Goal: Transaction & Acquisition: Purchase product/service

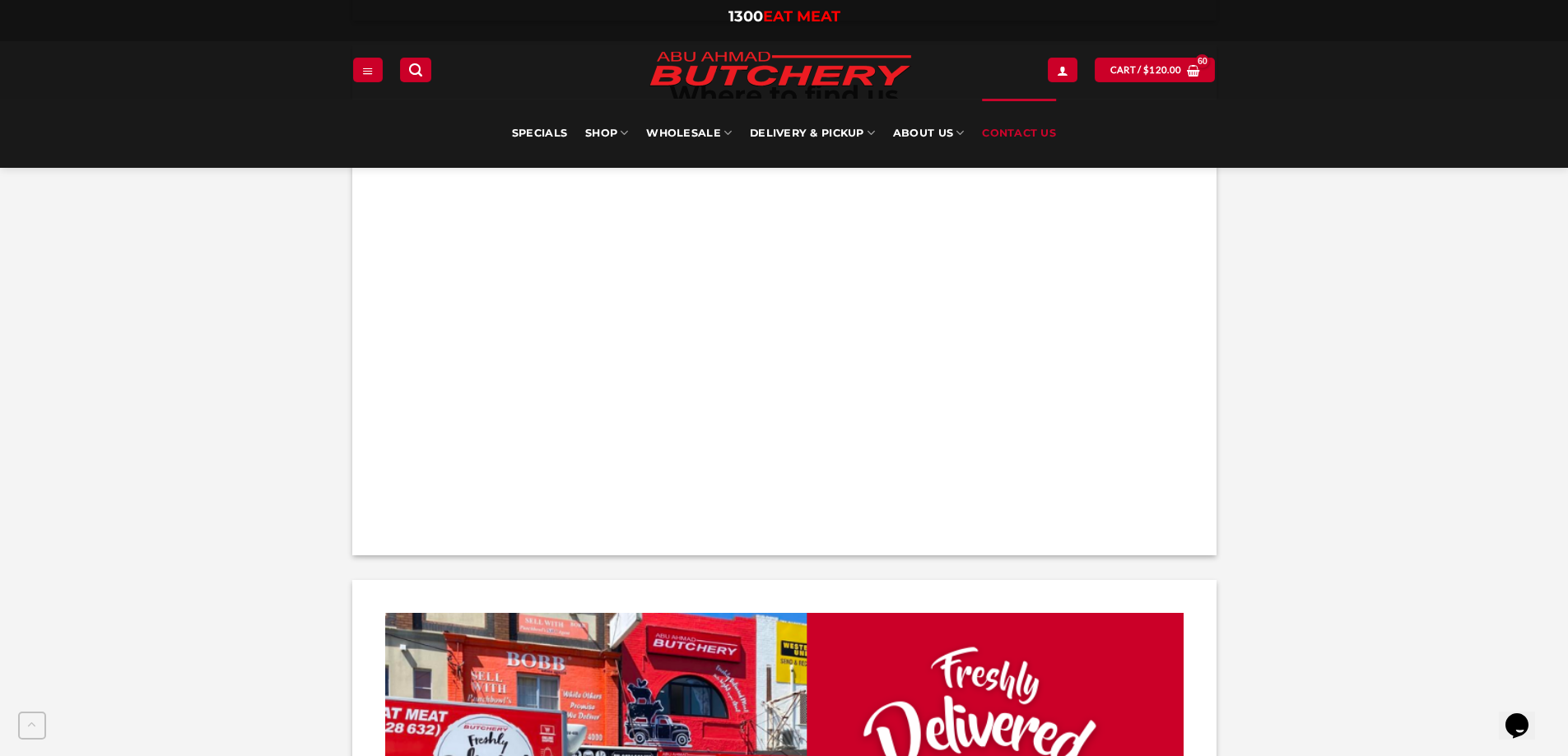
scroll to position [1151, 0]
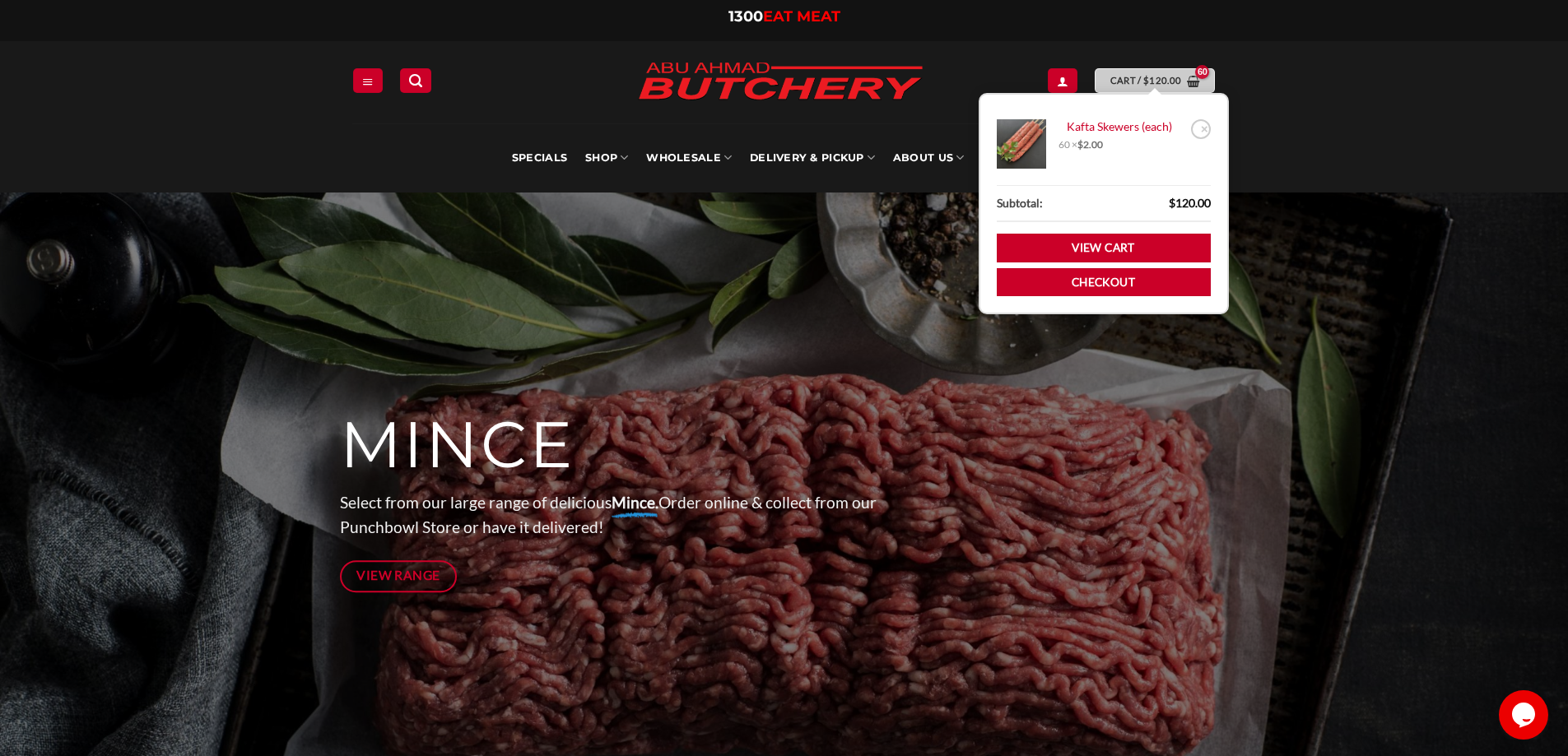
click at [1135, 75] on span "Cart / $ 120.00" at bounding box center [1146, 80] width 72 height 15
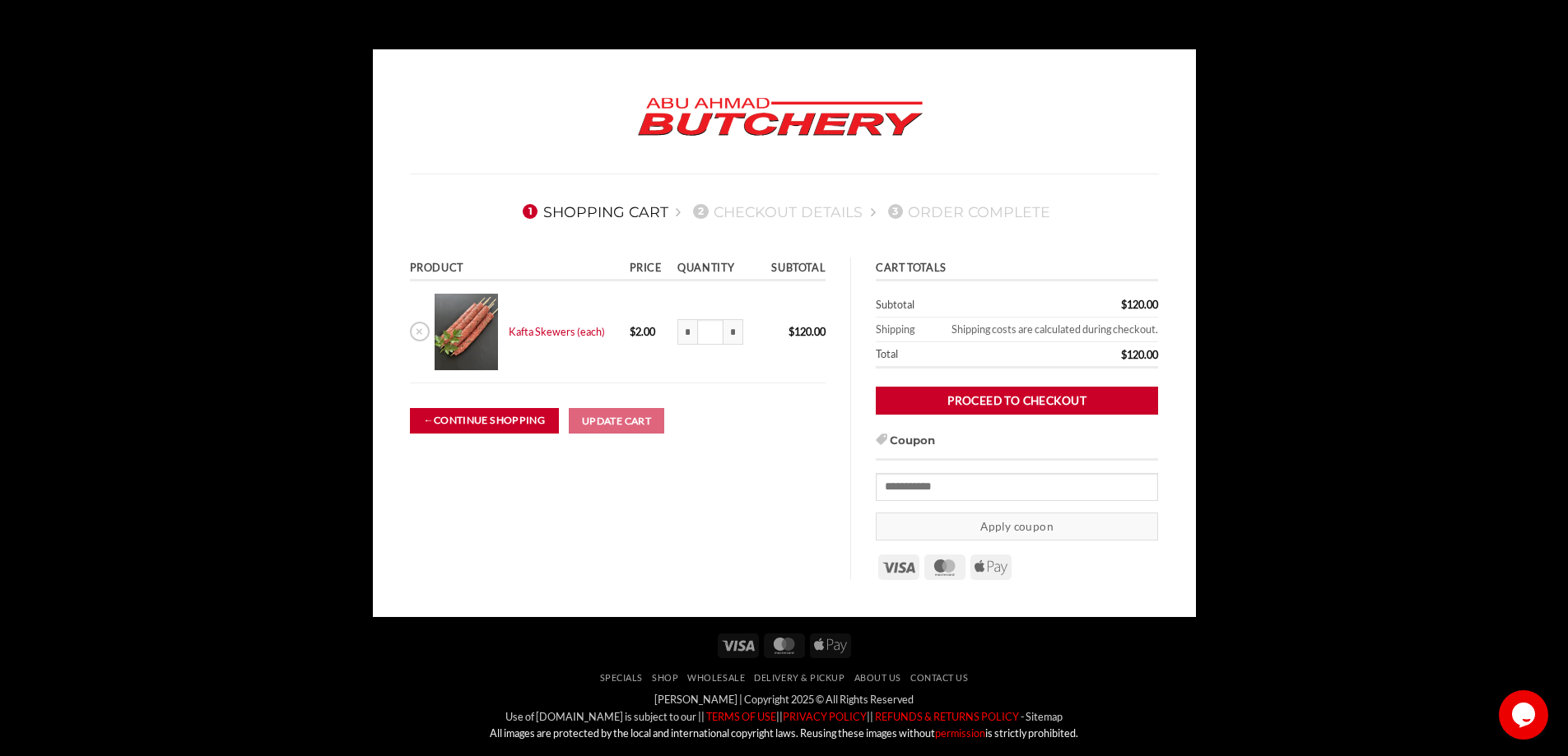
click at [492, 415] on link "← Continue shopping" at bounding box center [485, 421] width 149 height 25
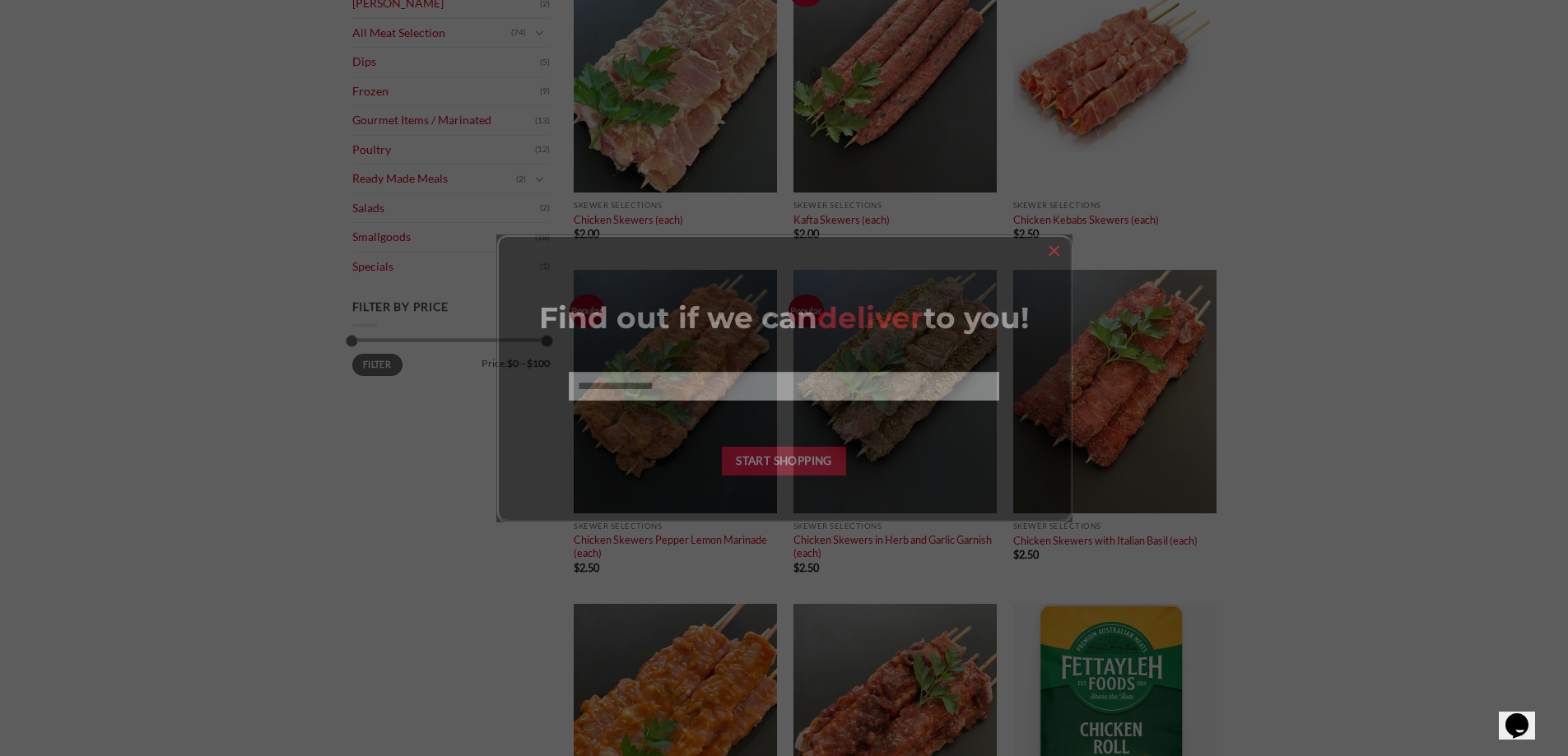
scroll to position [411, 0]
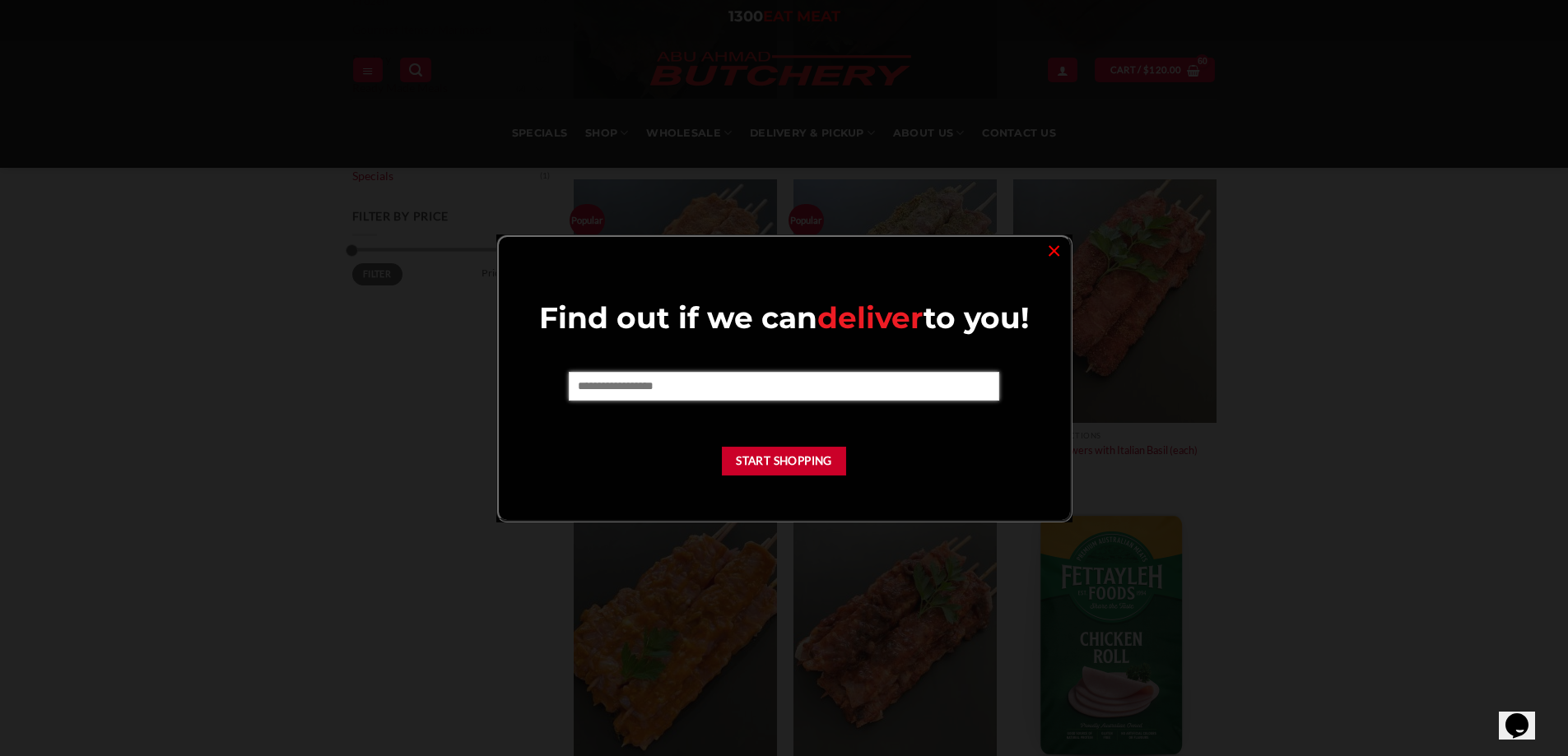
click at [670, 381] on input "text" at bounding box center [784, 386] width 430 height 28
type input "****"
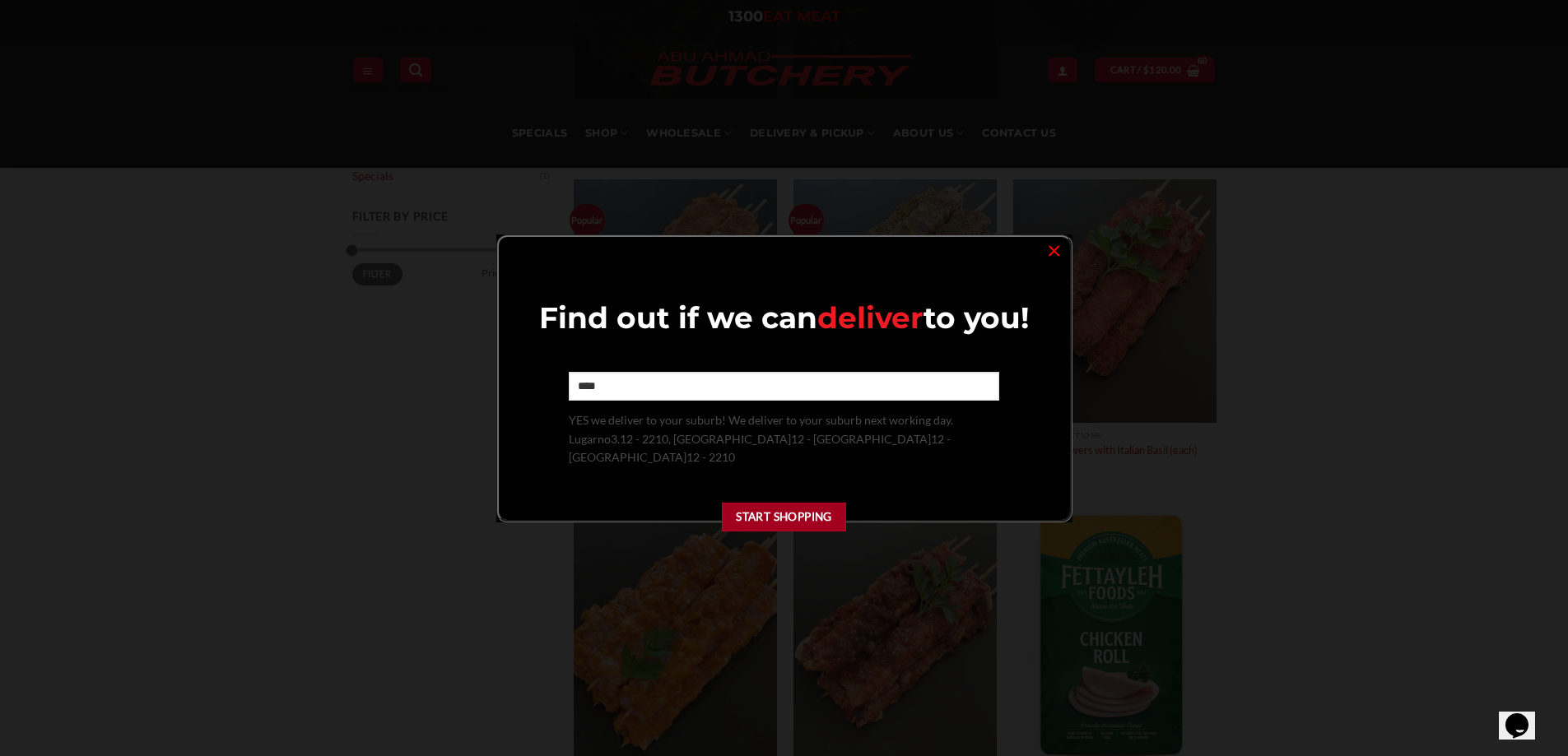
click at [799, 516] on button "Start Shopping" at bounding box center [784, 517] width 125 height 29
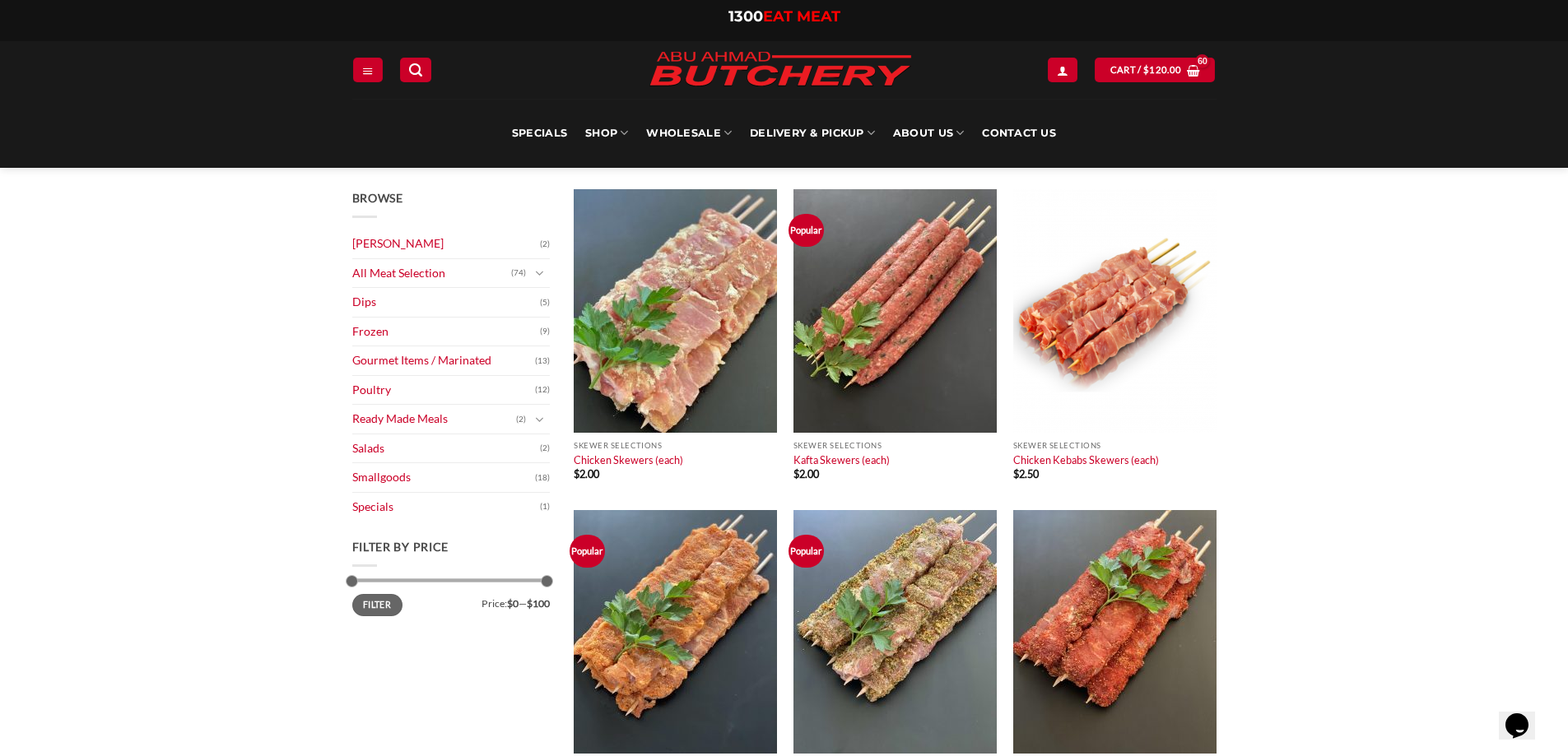
scroll to position [0, 0]
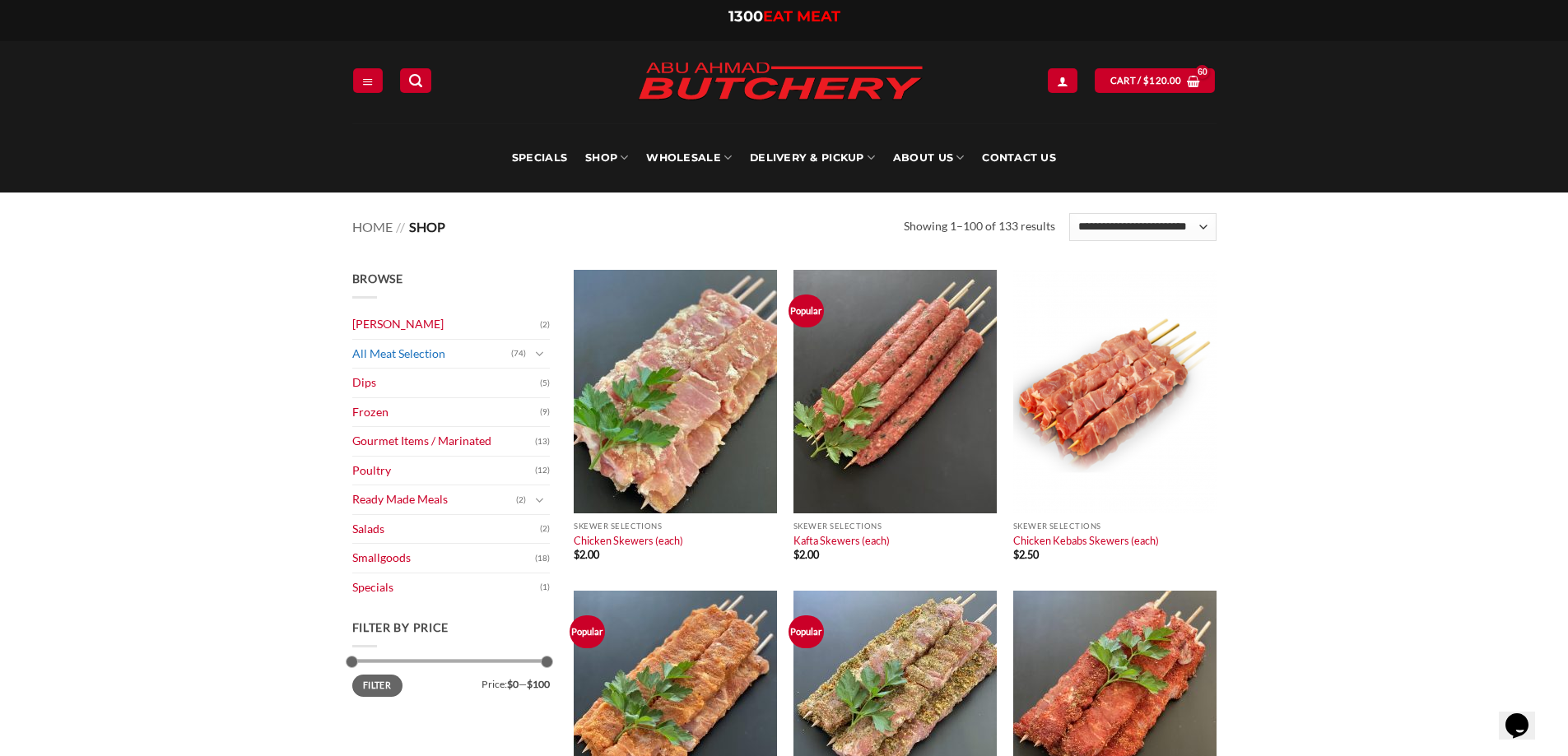
click at [378, 358] on link "All Meat Selection" at bounding box center [431, 354] width 159 height 29
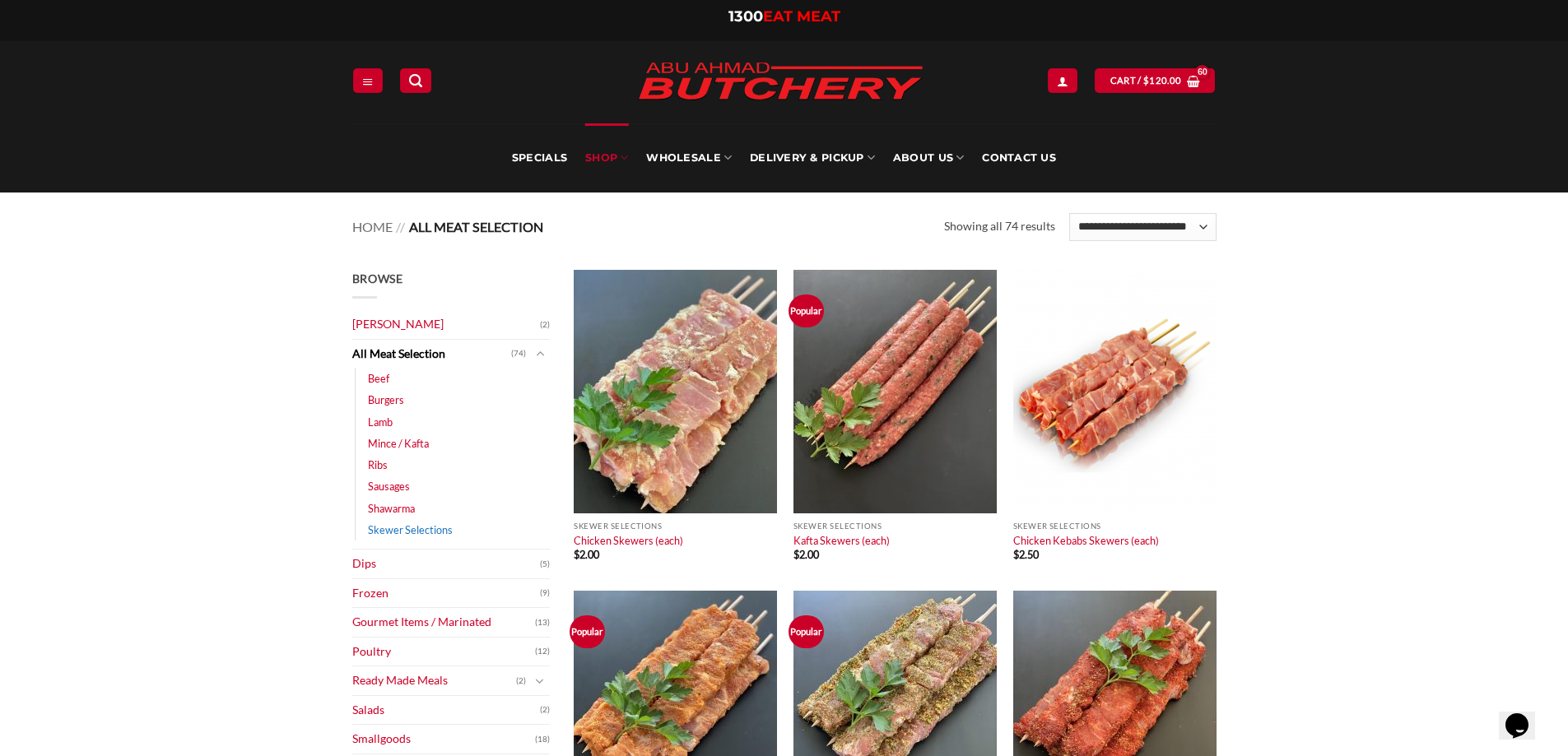
click at [393, 532] on link "Skewer Selections" at bounding box center [410, 530] width 85 height 21
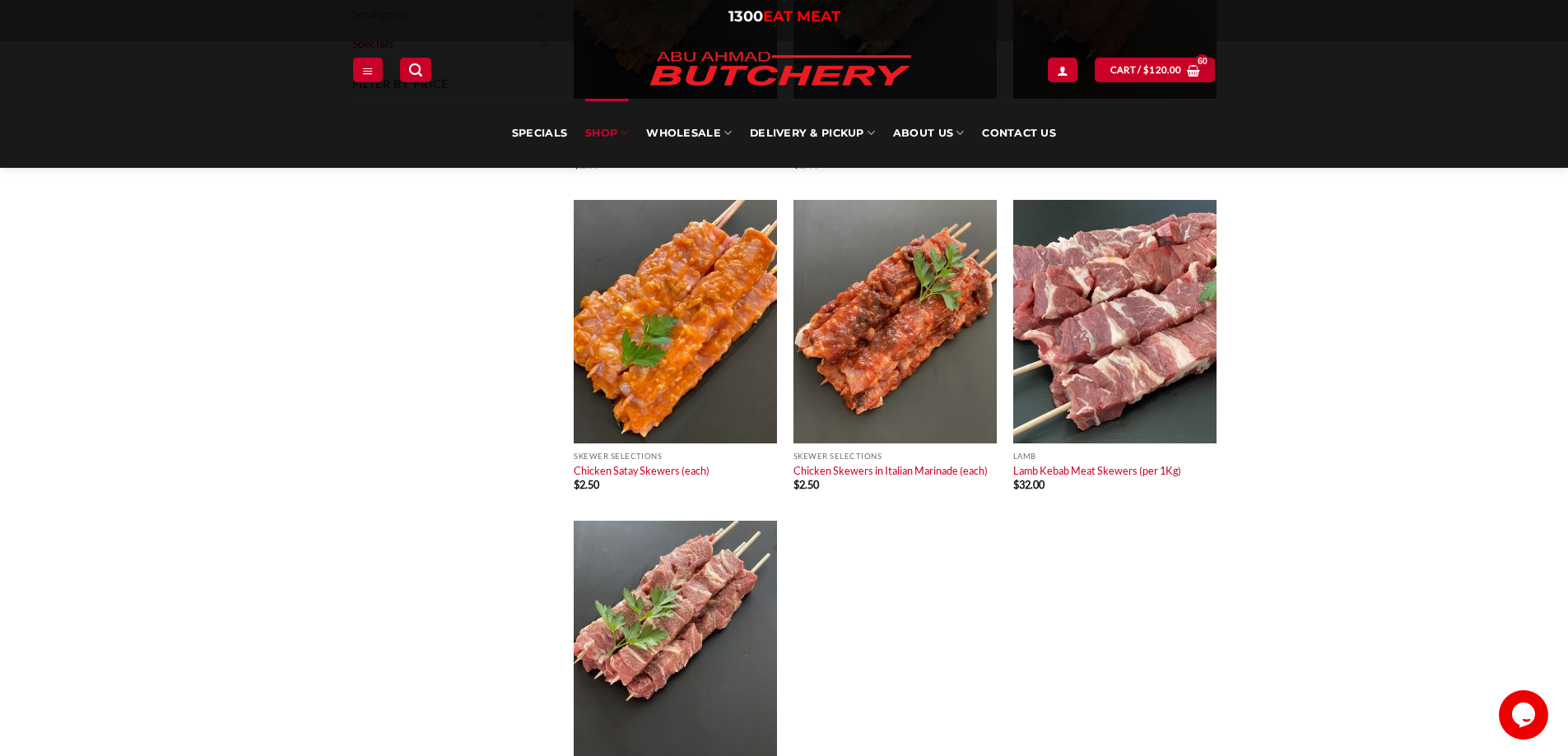
scroll to position [576, 0]
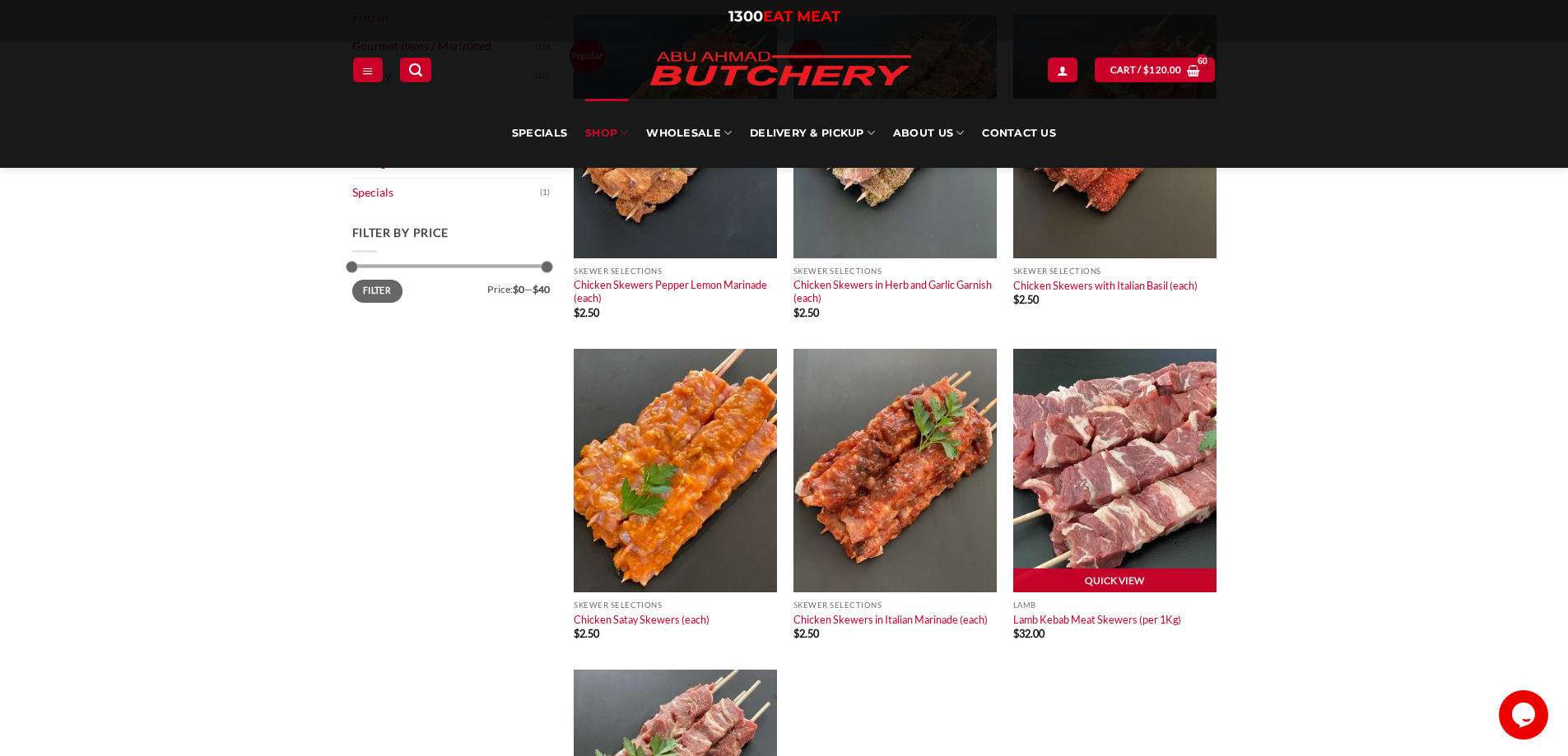
click at [1109, 484] on img at bounding box center [1114, 471] width 203 height 244
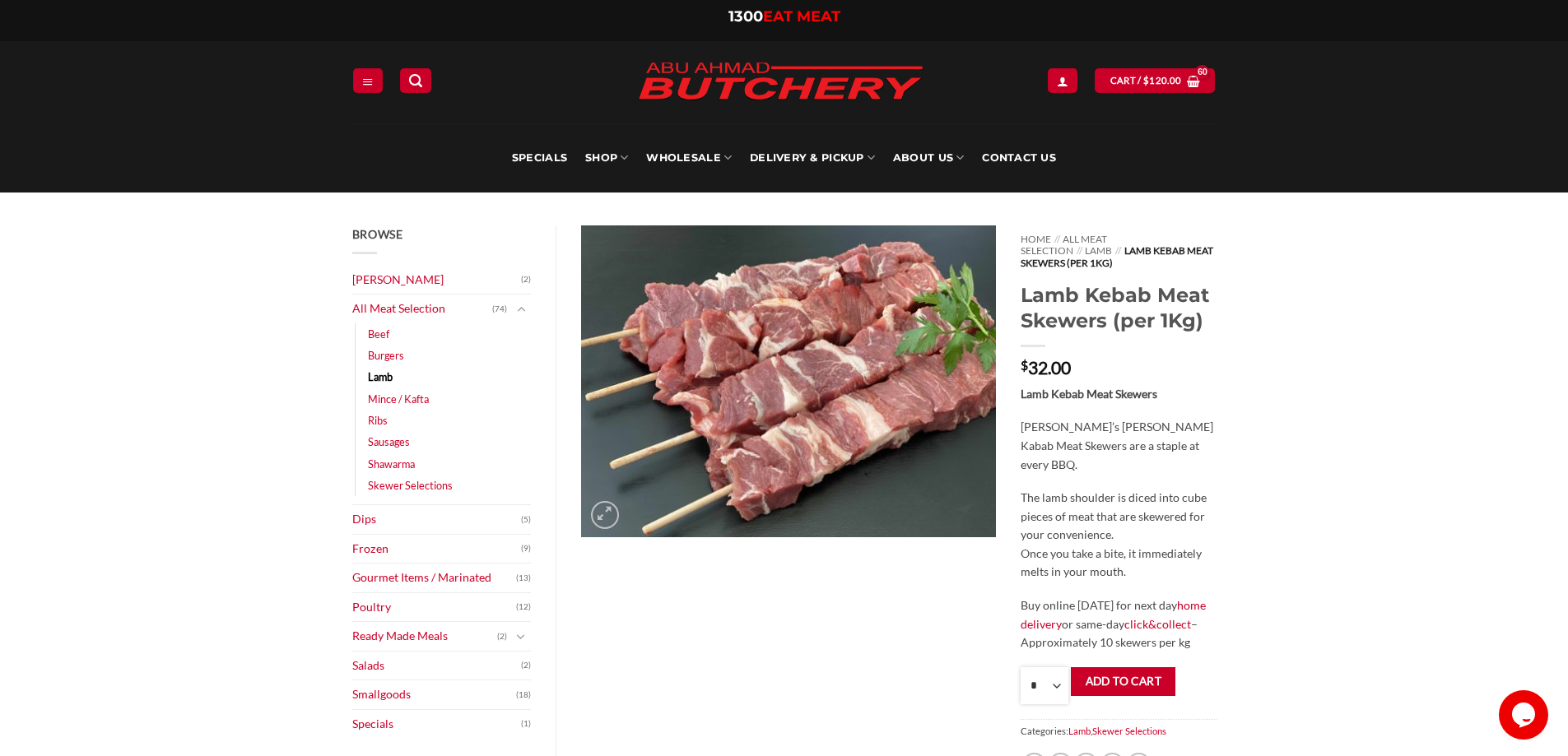
click at [1052, 673] on select "* * * * * * * * * ** ** ** ** ** ** ** ** ** ** ** ** ** ** ** ** ** ** ** ** *…" at bounding box center [1044, 685] width 47 height 37
select select "*"
click at [1021, 667] on select "* * * * * * * * * ** ** ** ** ** ** ** ** ** ** ** ** ** ** ** ** ** ** ** ** *…" at bounding box center [1044, 685] width 47 height 37
click at [1114, 667] on button "Add to cart" at bounding box center [1123, 682] width 104 height 29
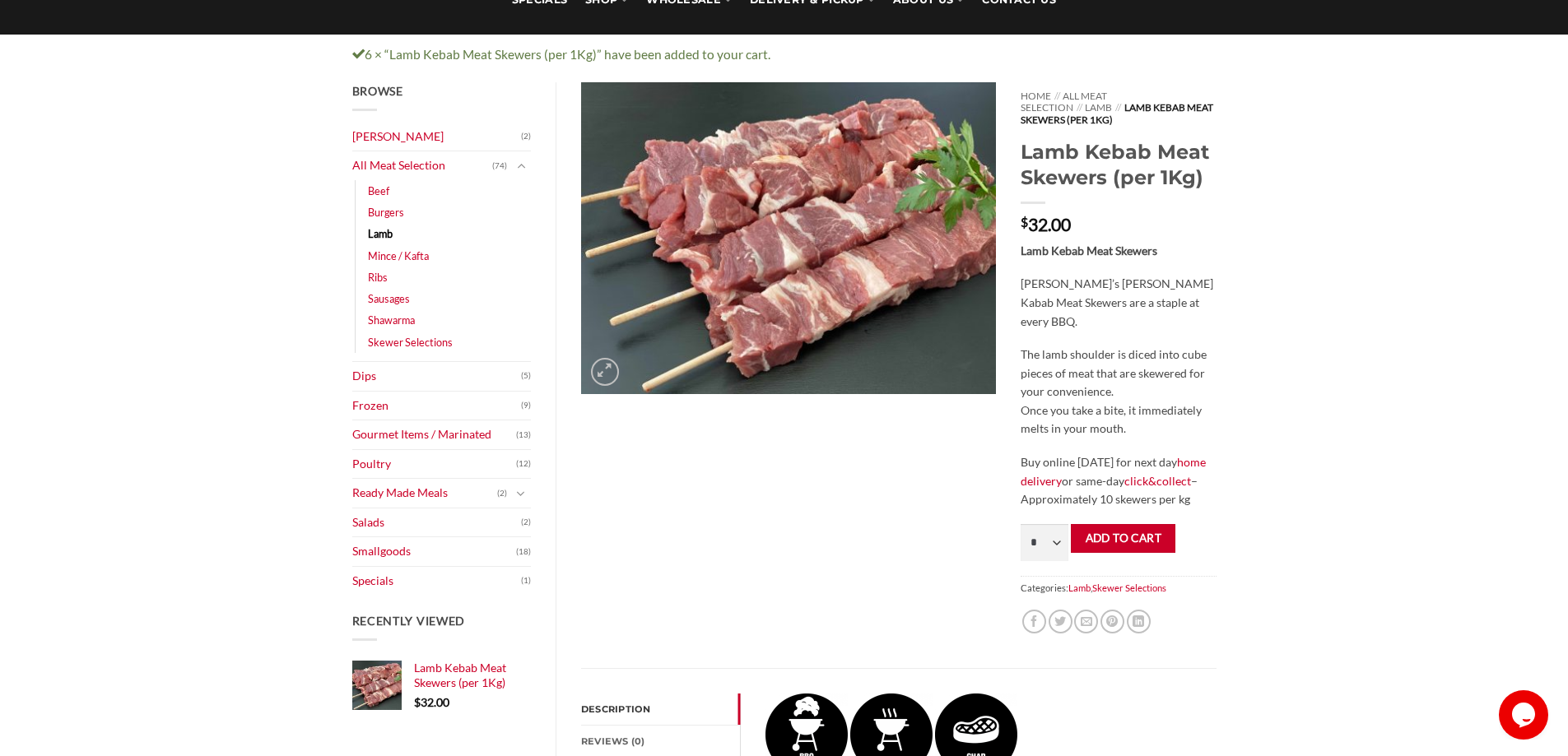
scroll to position [164, 0]
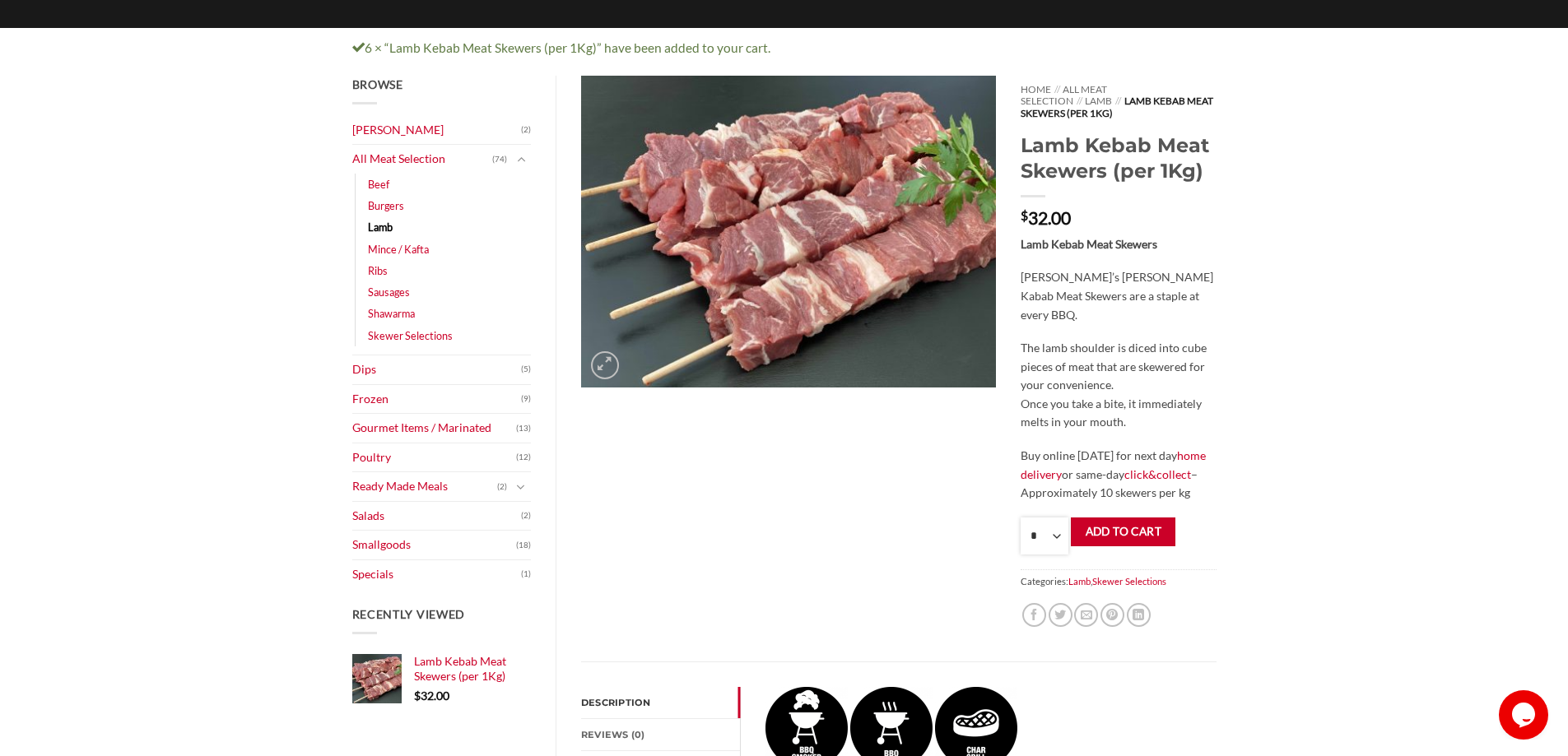
click at [1057, 521] on select "* * * * * * * * * ** ** ** ** ** ** ** ** ** ** ** ** ** ** ** ** ** ** ** ** *…" at bounding box center [1044, 536] width 47 height 37
click at [1324, 342] on div "Browse [PERSON_NAME] (2) All Meat Selection (74) Beef (18) Burgers (4) Lamb (28…" at bounding box center [784, 653] width 1568 height 1154
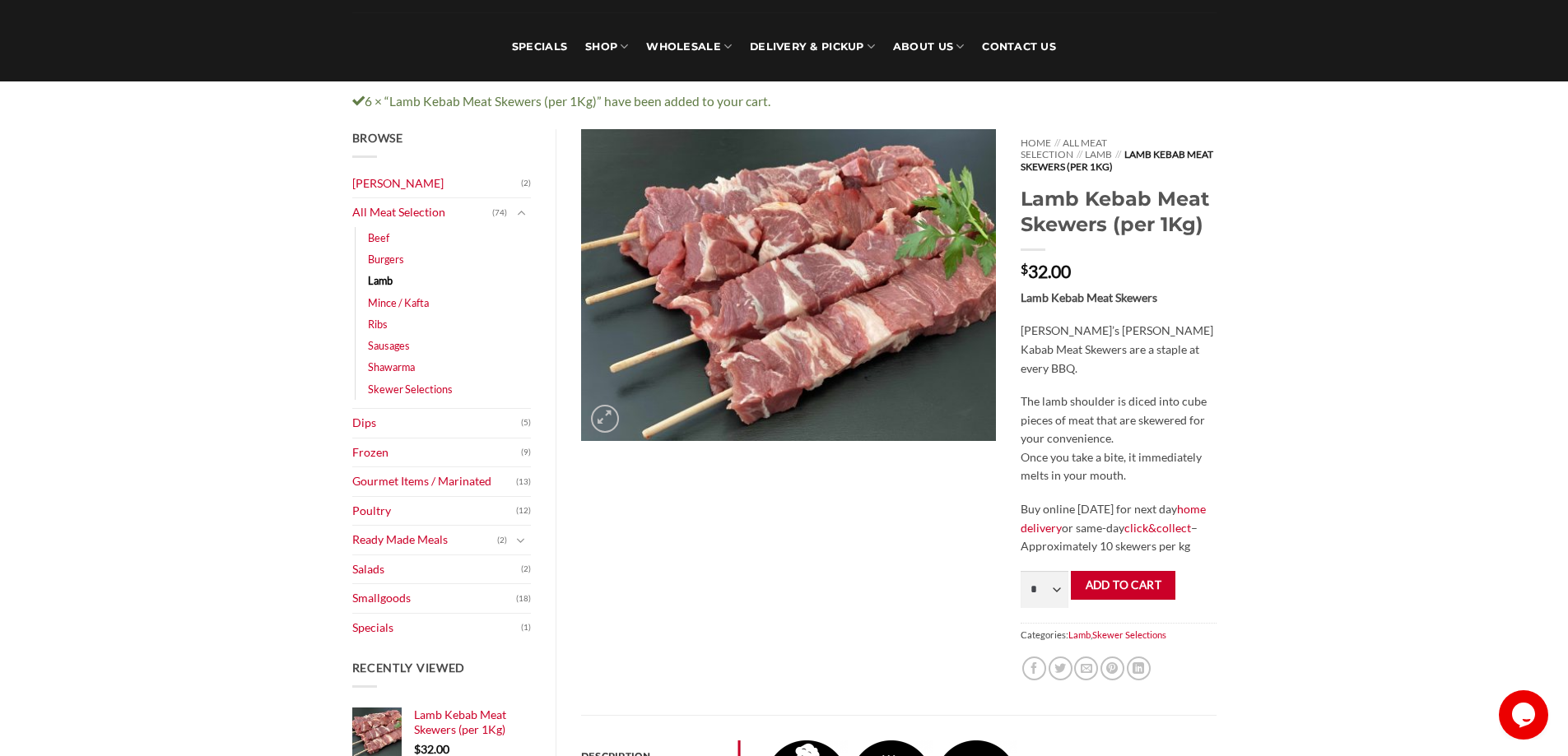
scroll to position [0, 0]
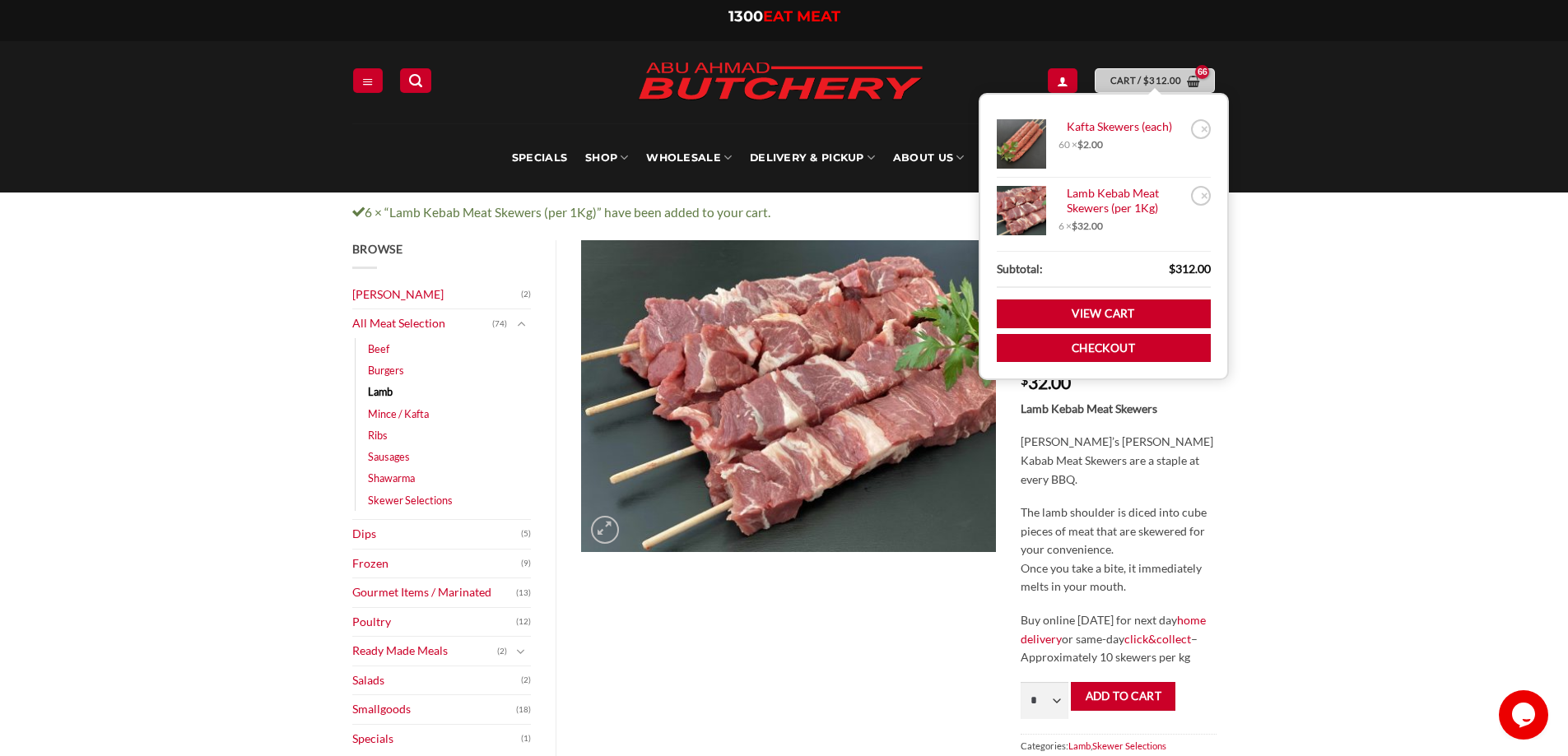
click at [1120, 75] on span "Cart / $ 312.00" at bounding box center [1146, 80] width 72 height 15
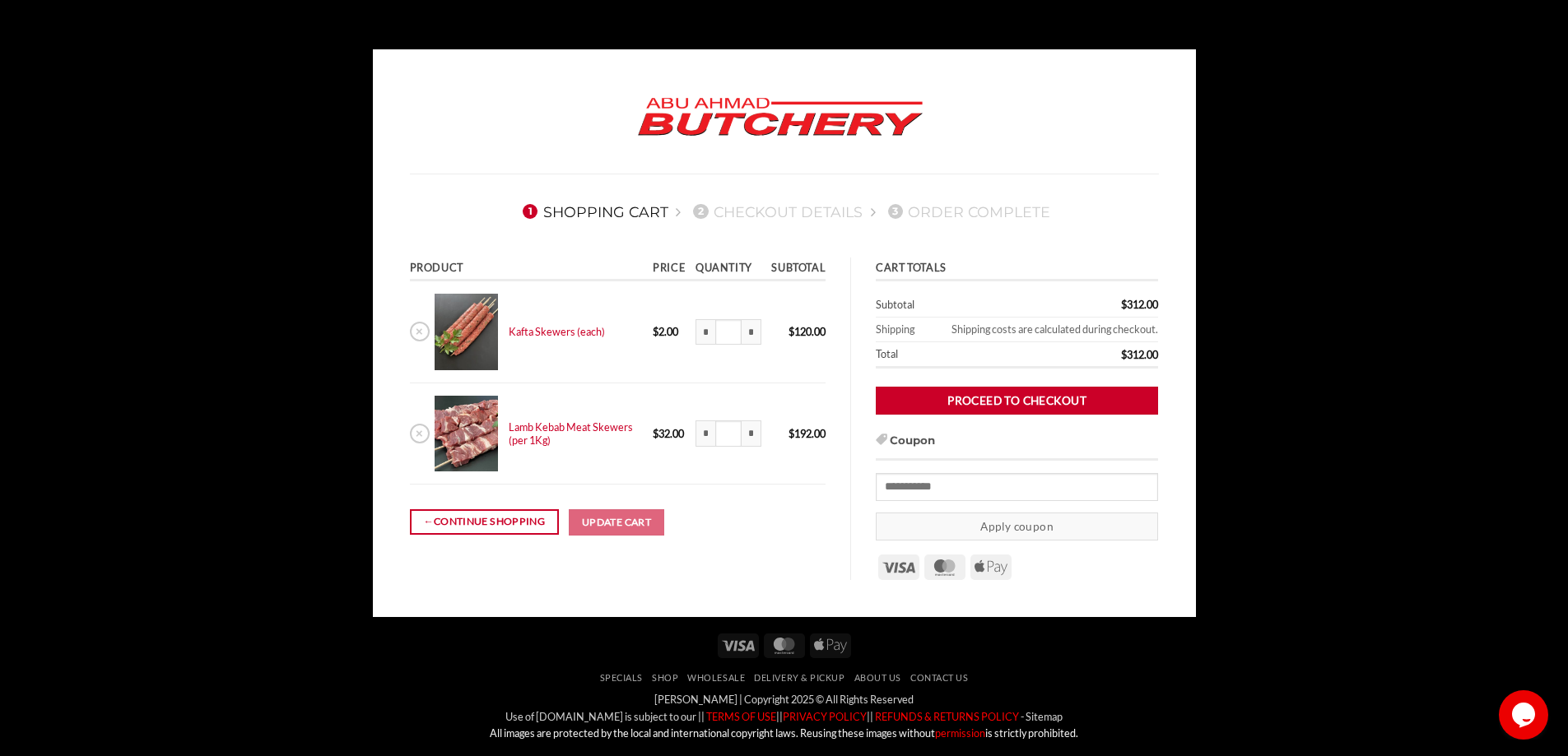
click at [1242, 46] on html "1 Shopping Cart 2 Checkout details 3 Order Complete Product Price Quantity Subt…" at bounding box center [784, 438] width 1568 height 877
